Goal: Check status

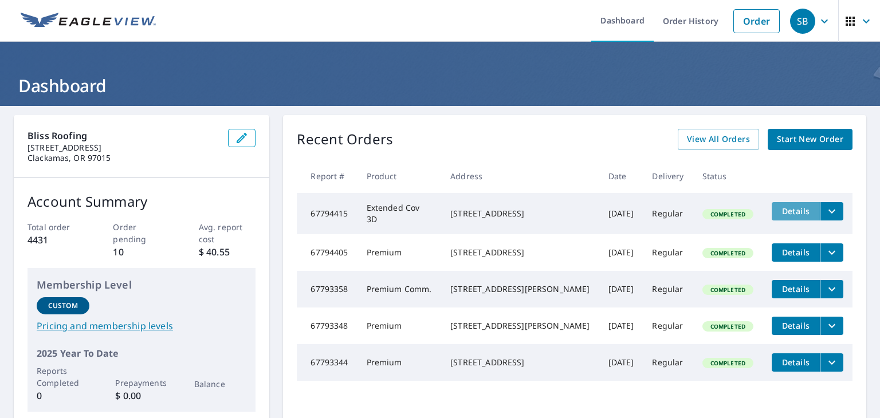
click at [777, 218] on button "Details" at bounding box center [796, 211] width 48 height 18
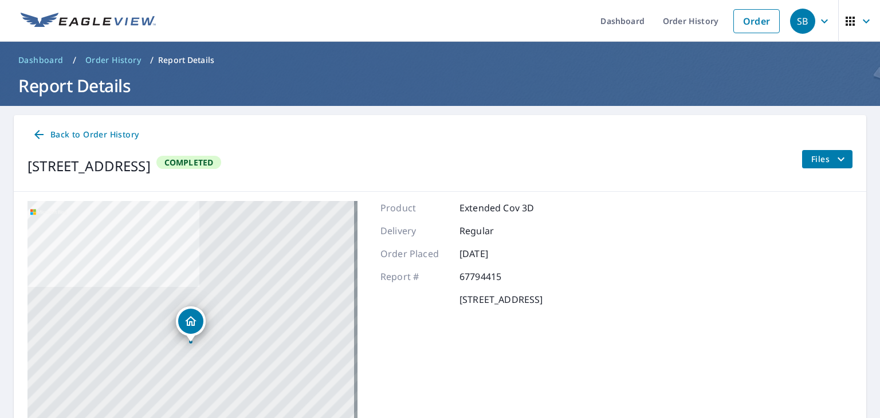
click at [502, 208] on p "Extended Cov 3D" at bounding box center [497, 208] width 75 height 14
click at [514, 171] on div "[STREET_ADDRESS] Completed Files" at bounding box center [440, 166] width 825 height 32
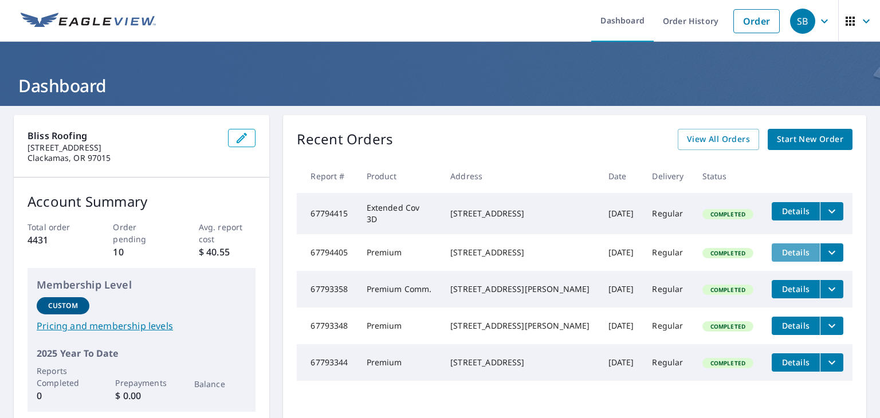
click at [779, 252] on span "Details" at bounding box center [796, 252] width 34 height 11
